Goal: Information Seeking & Learning: Learn about a topic

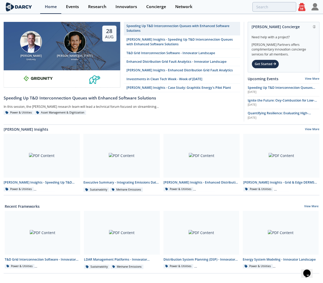
click at [65, 54] on div "[PERSON_NAME][US_STATE]" at bounding box center [75, 56] width 40 height 4
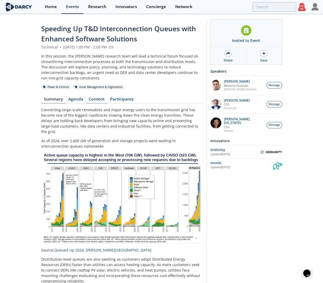
click at [95, 97] on link "Content" at bounding box center [96, 100] width 21 height 6
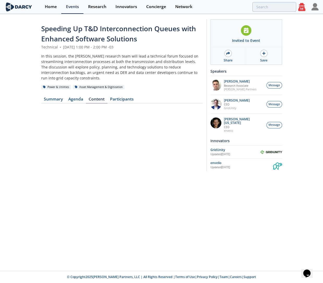
scroll to position [116, 0]
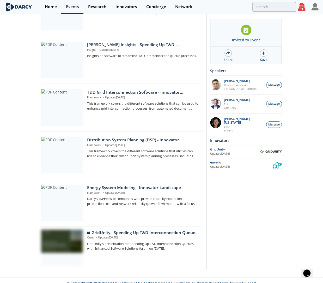
click at [303, 9] on icon at bounding box center [301, 7] width 7 height 8
